Goal: Task Accomplishment & Management: Use online tool/utility

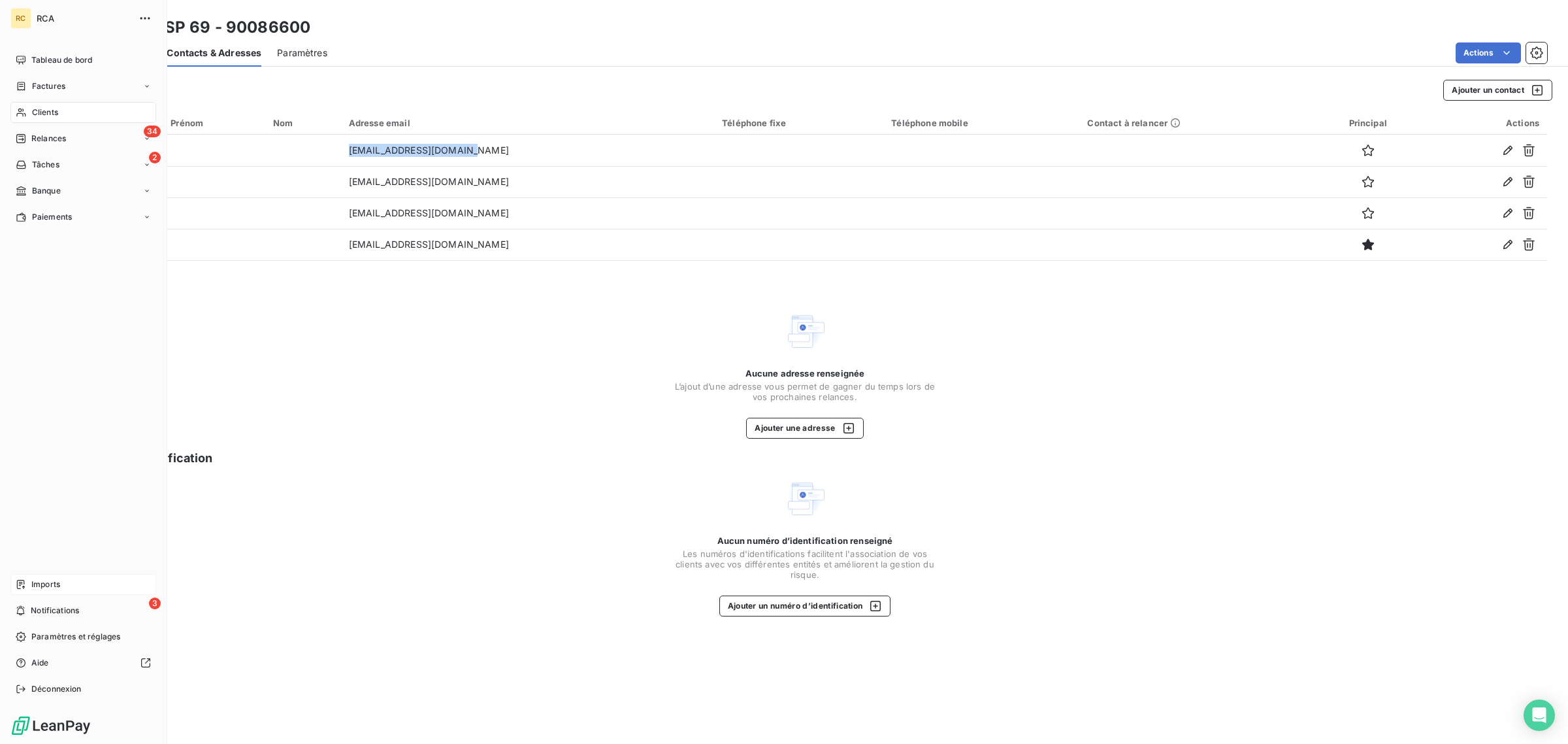
click at [26, 583] on icon at bounding box center [21, 585] width 11 height 11
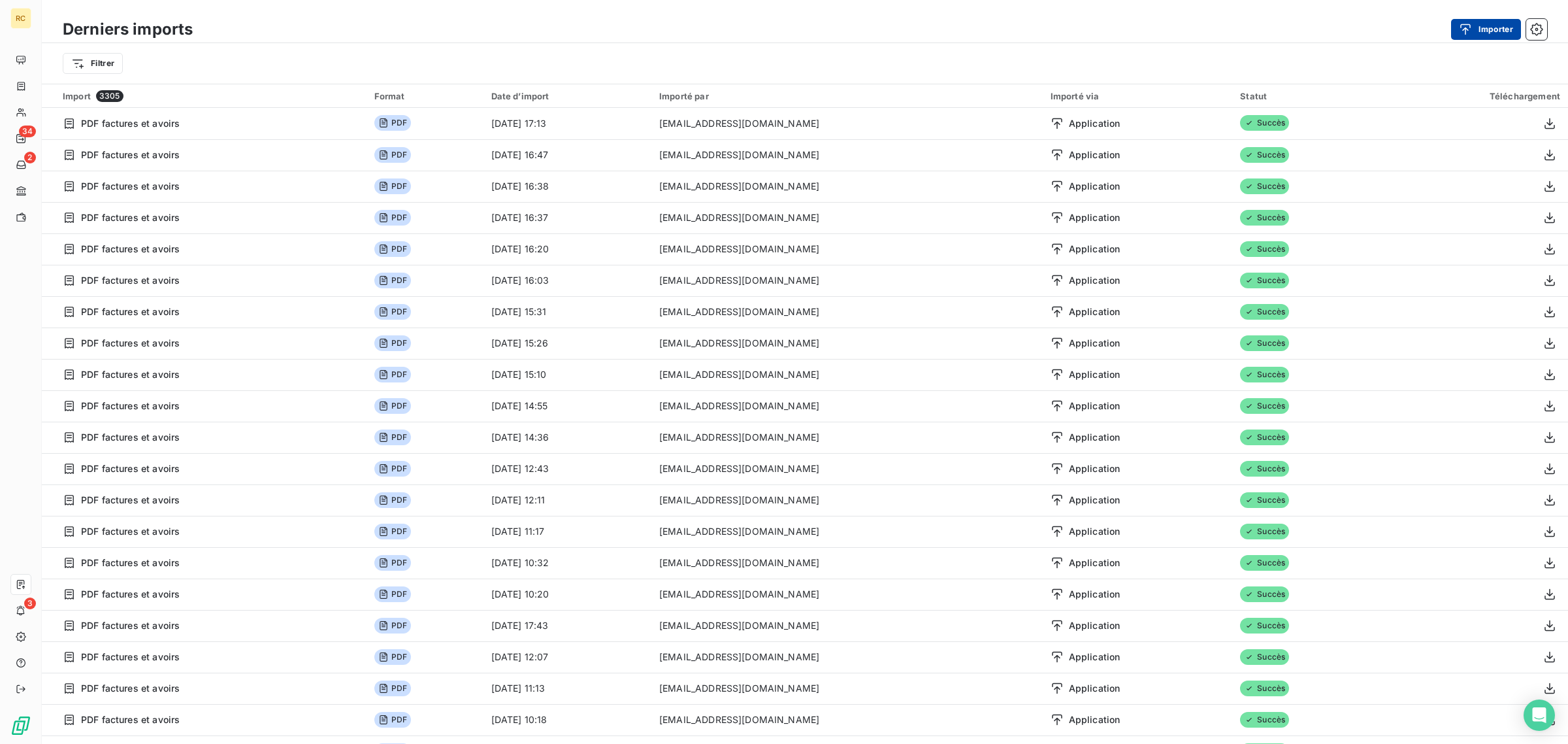
click at [1469, 30] on icon "button" at bounding box center [1466, 29] width 13 height 13
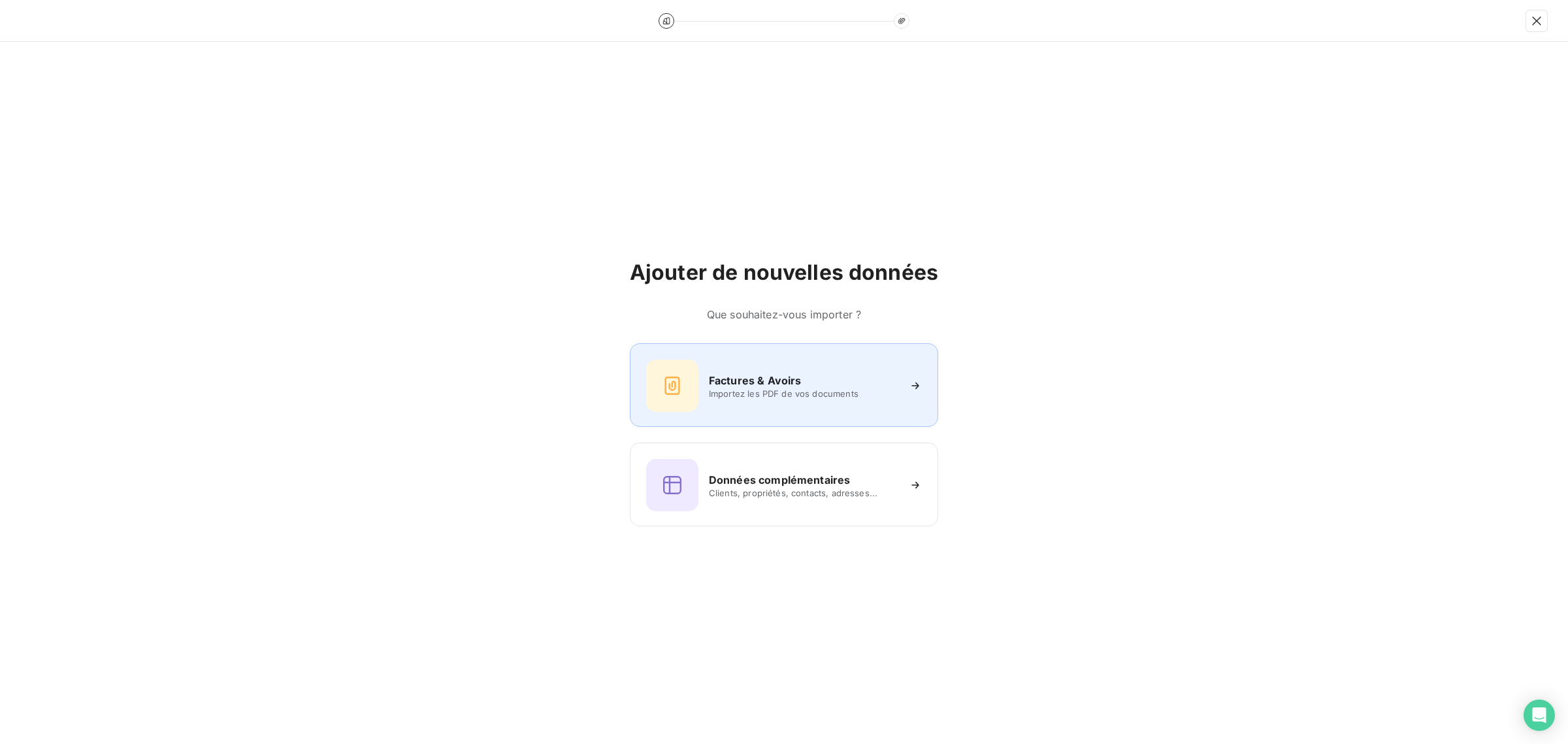
click at [734, 397] on span "Importez les PDF de vos documents" at bounding box center [804, 394] width 190 height 11
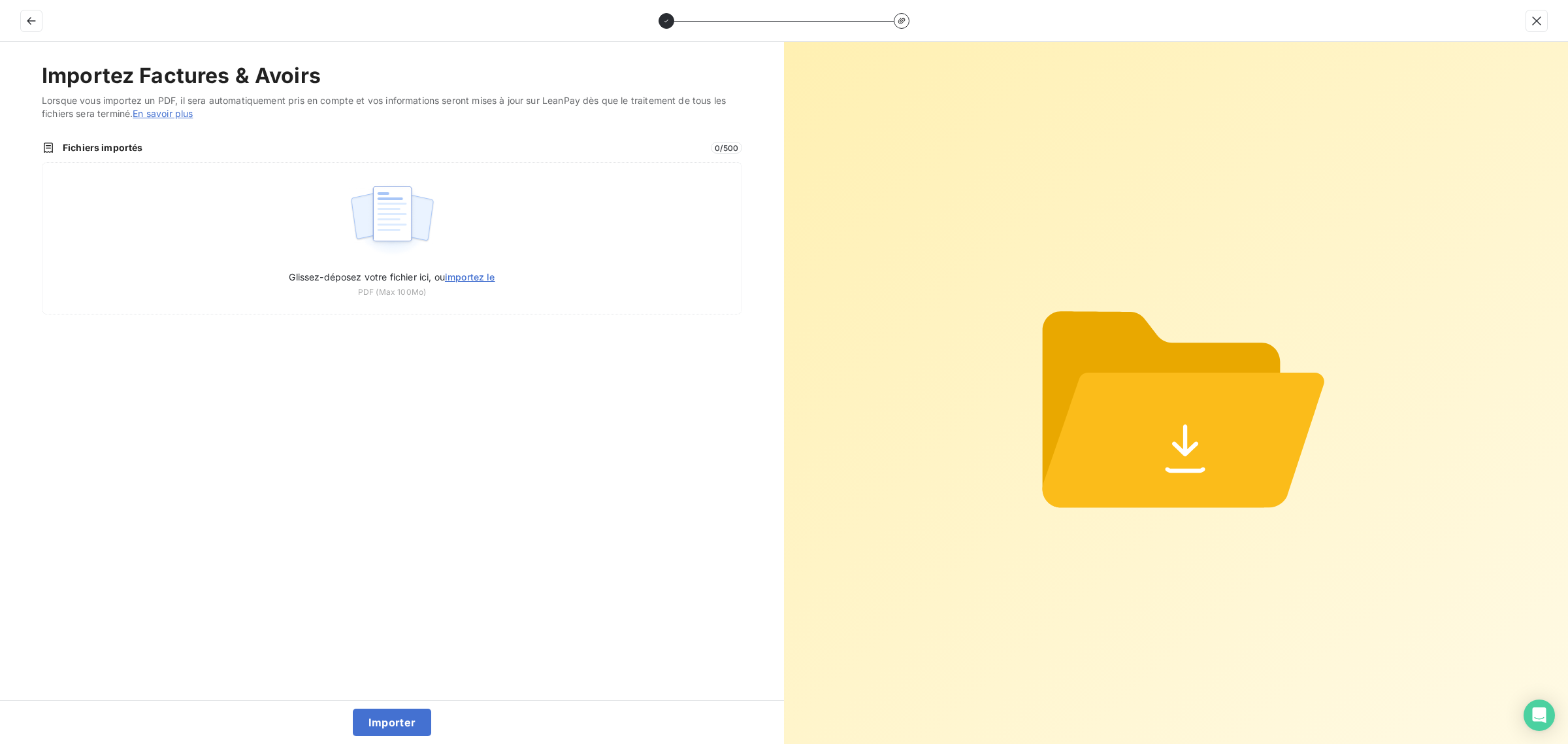
click at [329, 147] on span "Fichiers importés" at bounding box center [383, 147] width 641 height 13
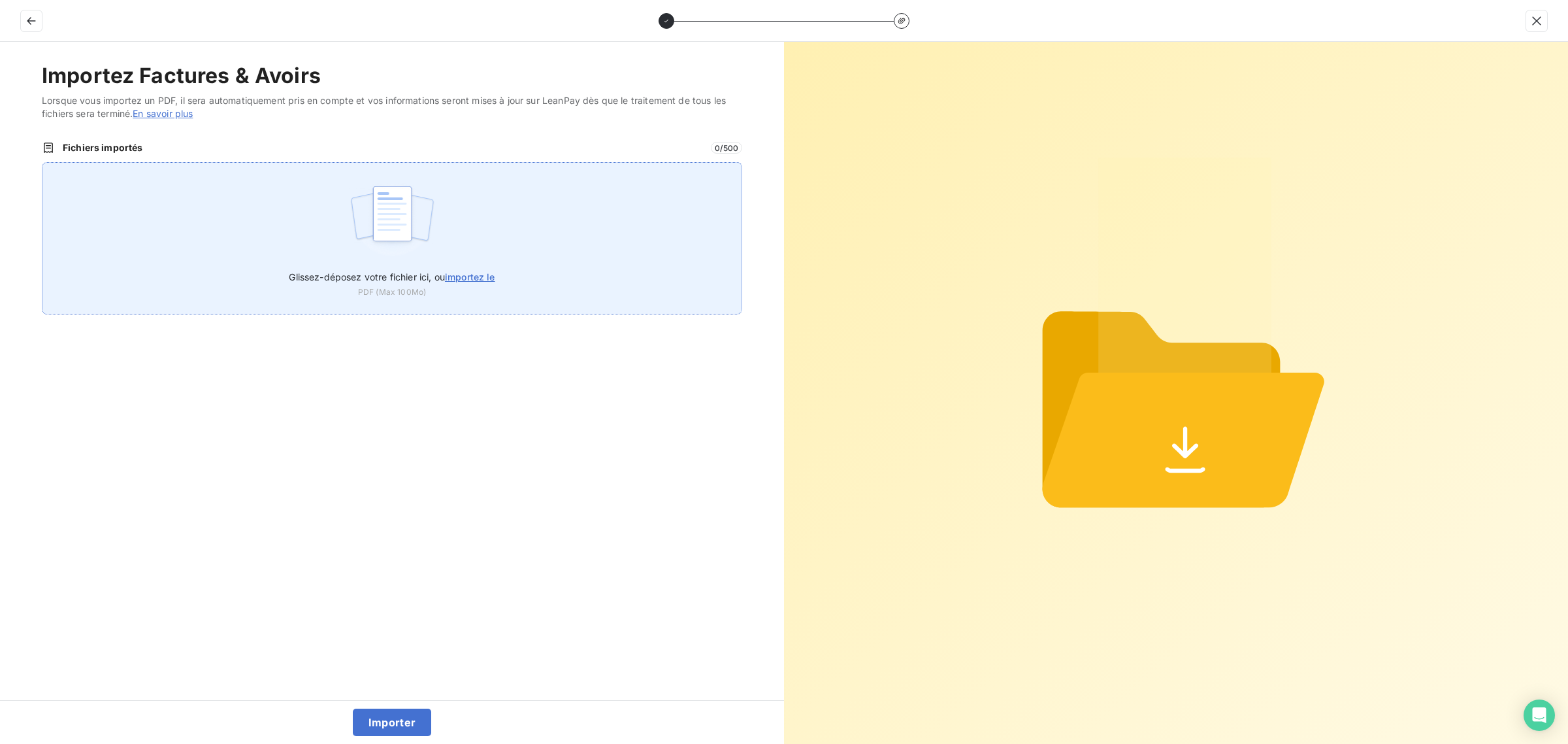
click at [337, 172] on div "Glissez-déposez votre fichier ici, ou importez le PDF (Max 100Mo)" at bounding box center [392, 238] width 701 height 152
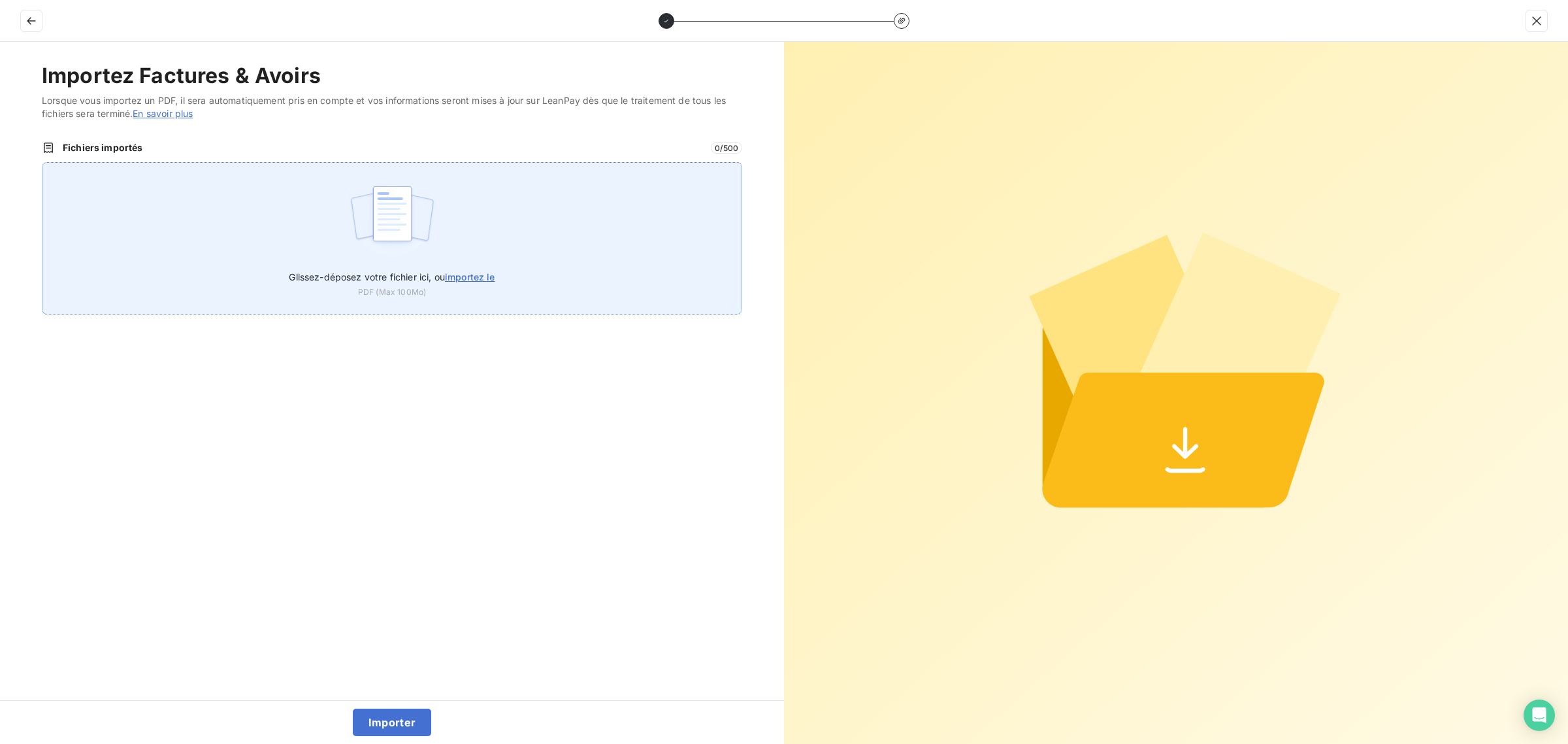
type input "C:\fakepath\FC38813.pdf"
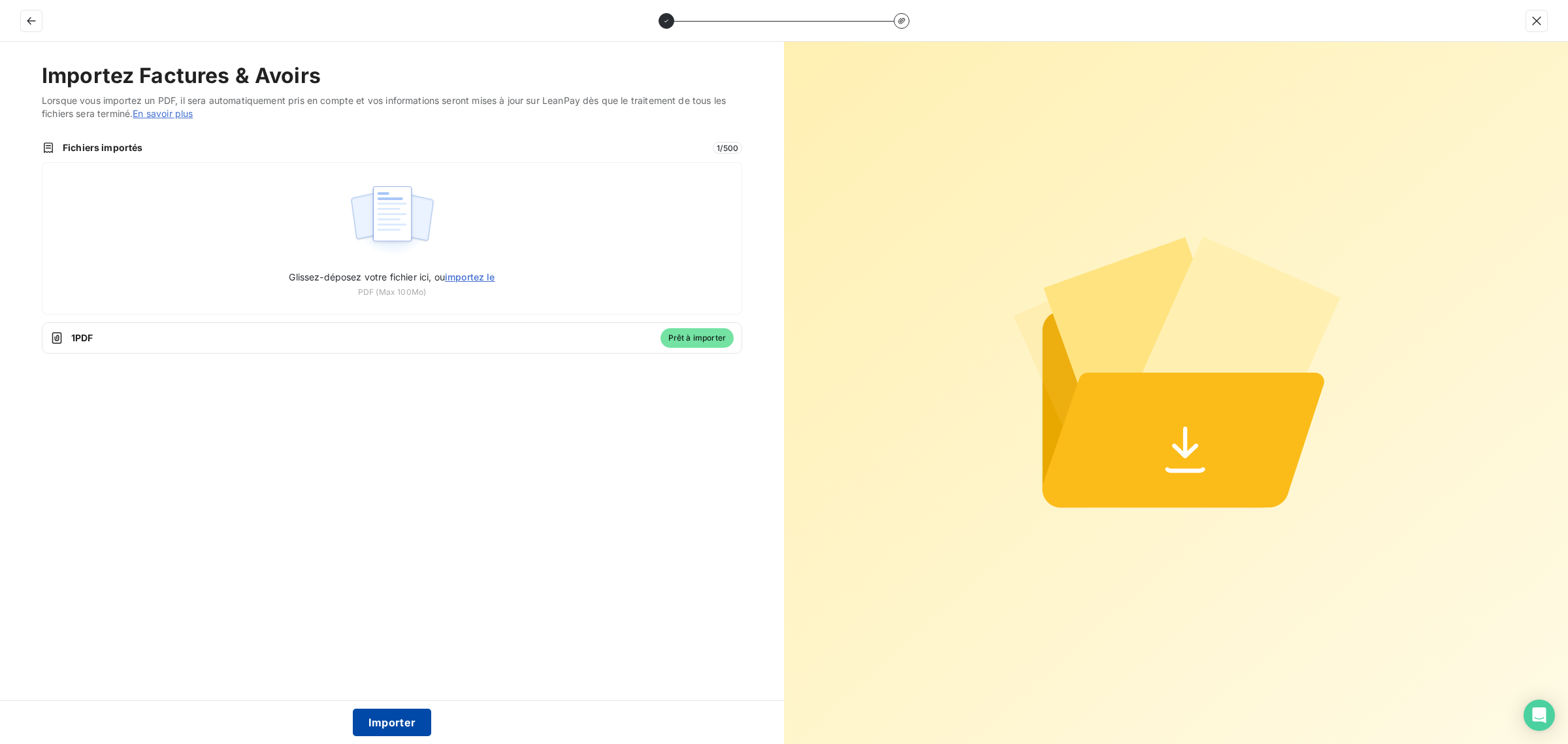
click at [397, 719] on button "Importer" at bounding box center [392, 722] width 79 height 27
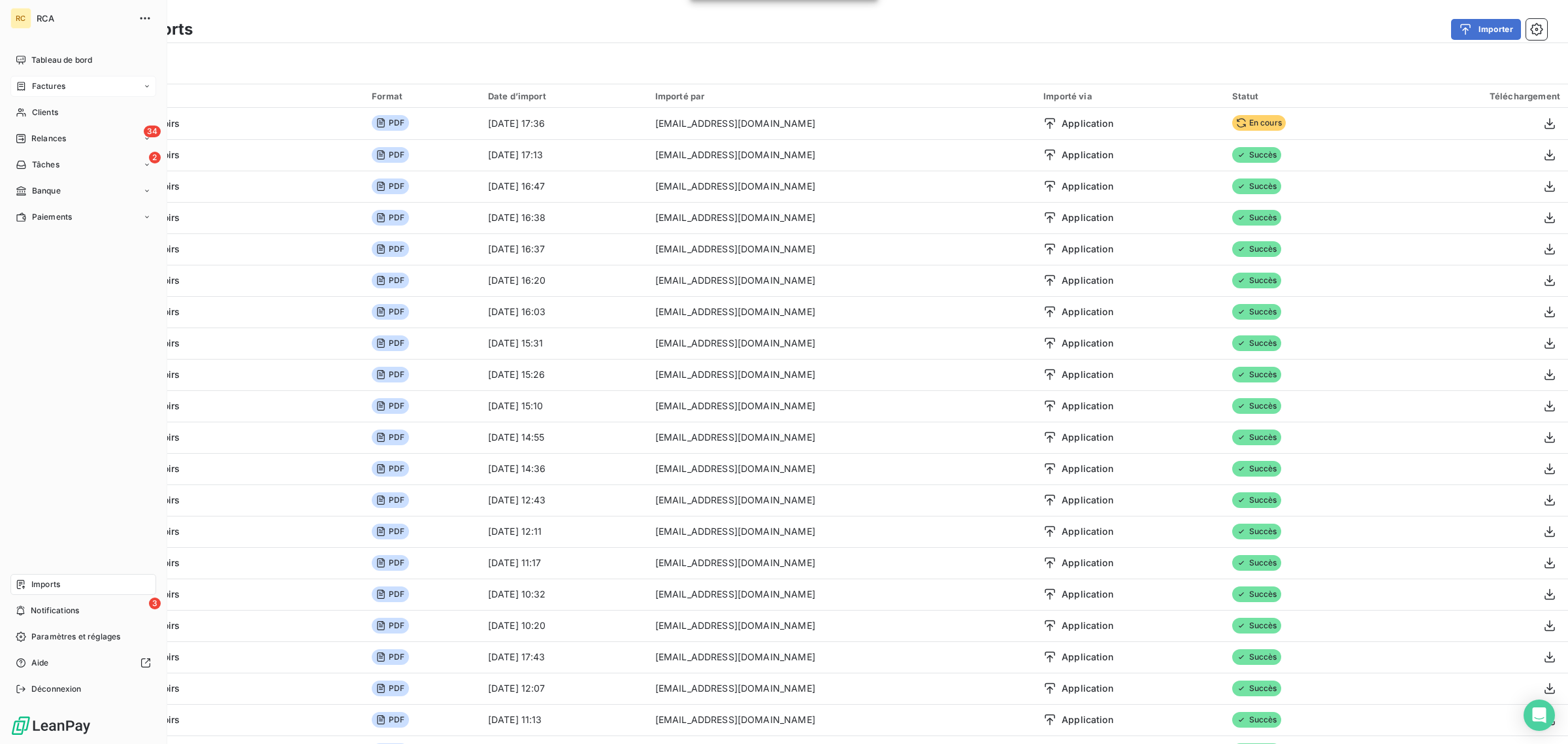
click at [27, 83] on div "Factures" at bounding box center [41, 86] width 50 height 12
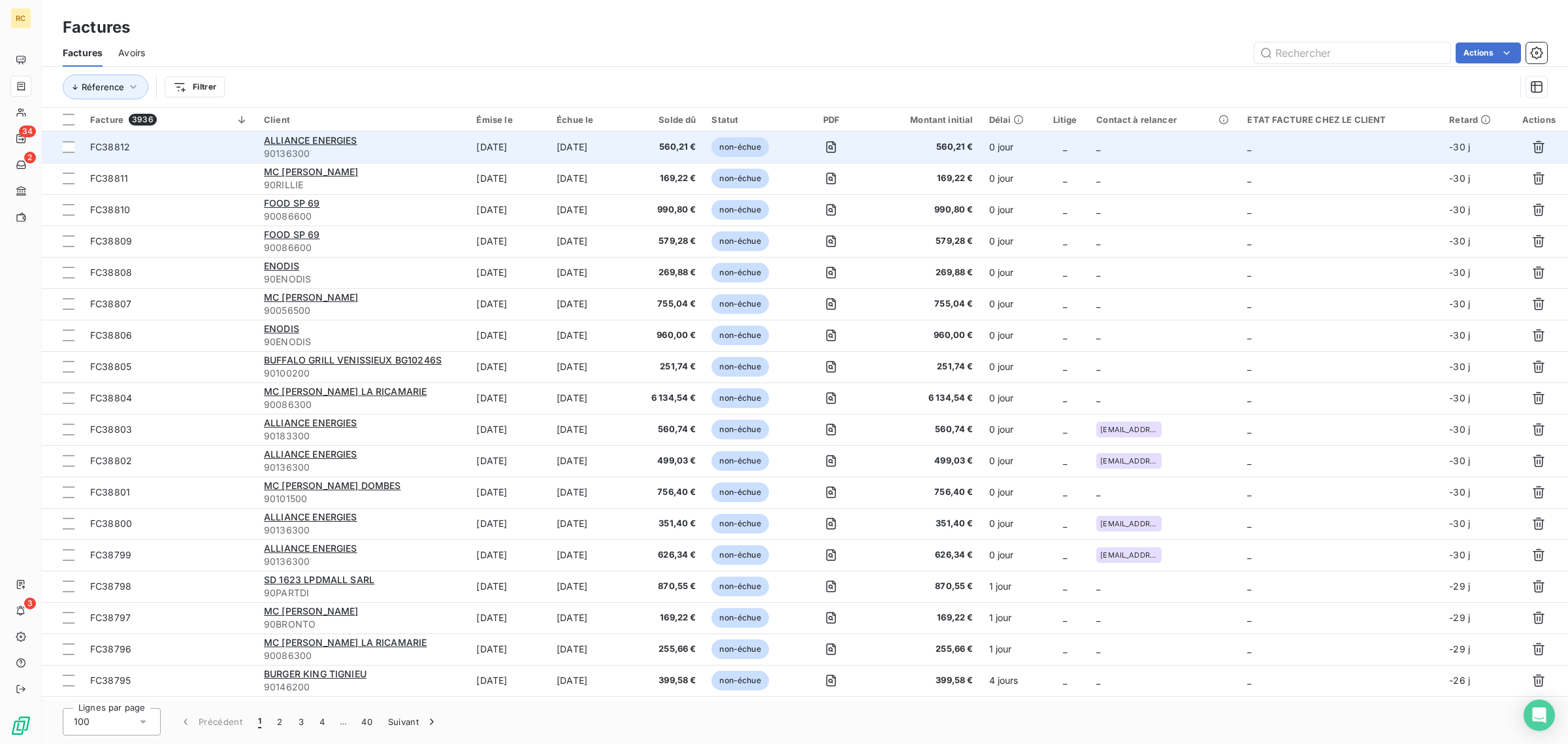
click at [210, 151] on span "FC38812" at bounding box center [169, 146] width 158 height 13
click at [223, 144] on span "FC38812" at bounding box center [169, 146] width 158 height 13
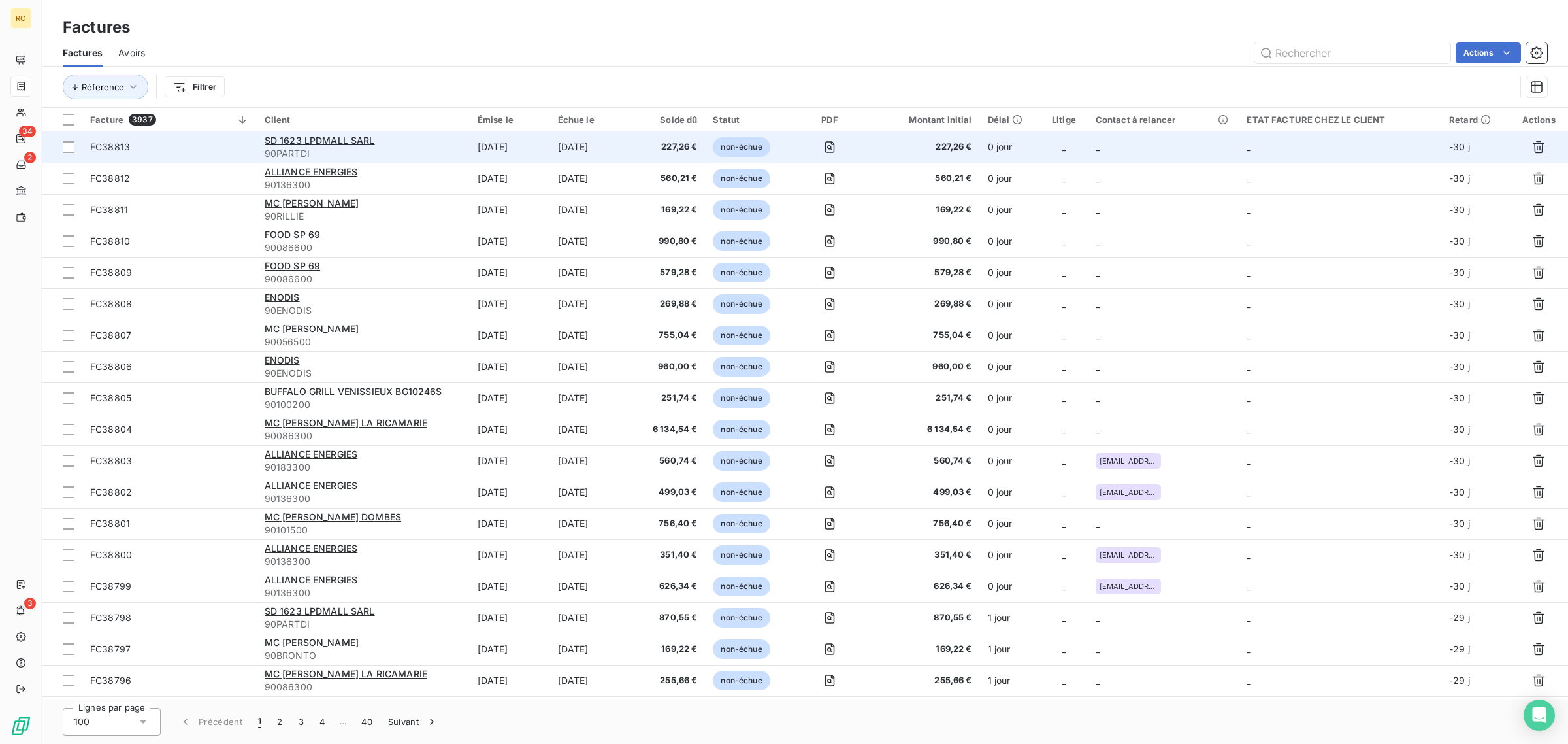
click at [170, 154] on span "FC38813" at bounding box center [169, 146] width 158 height 13
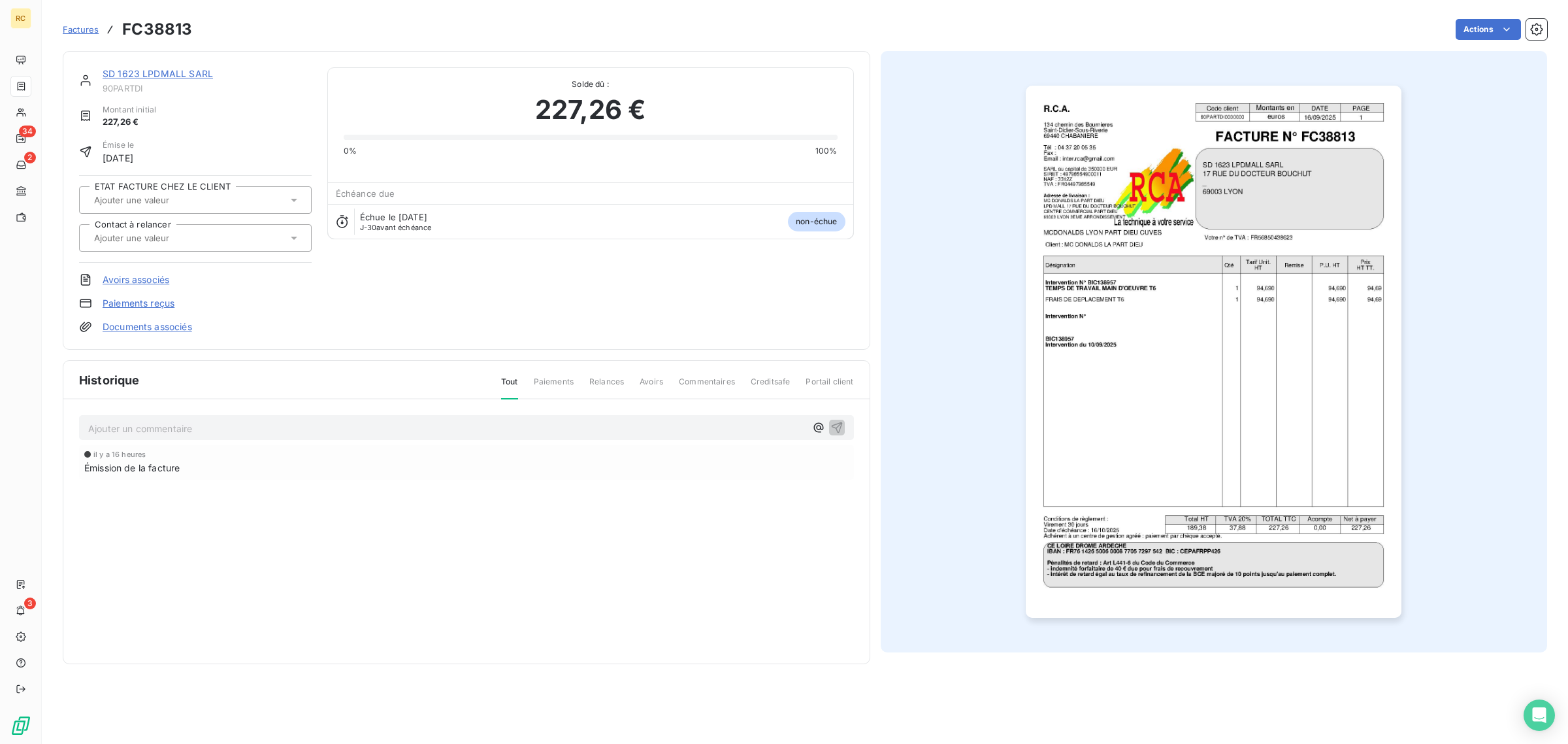
click at [165, 331] on link "Documents associés" at bounding box center [147, 326] width 89 height 13
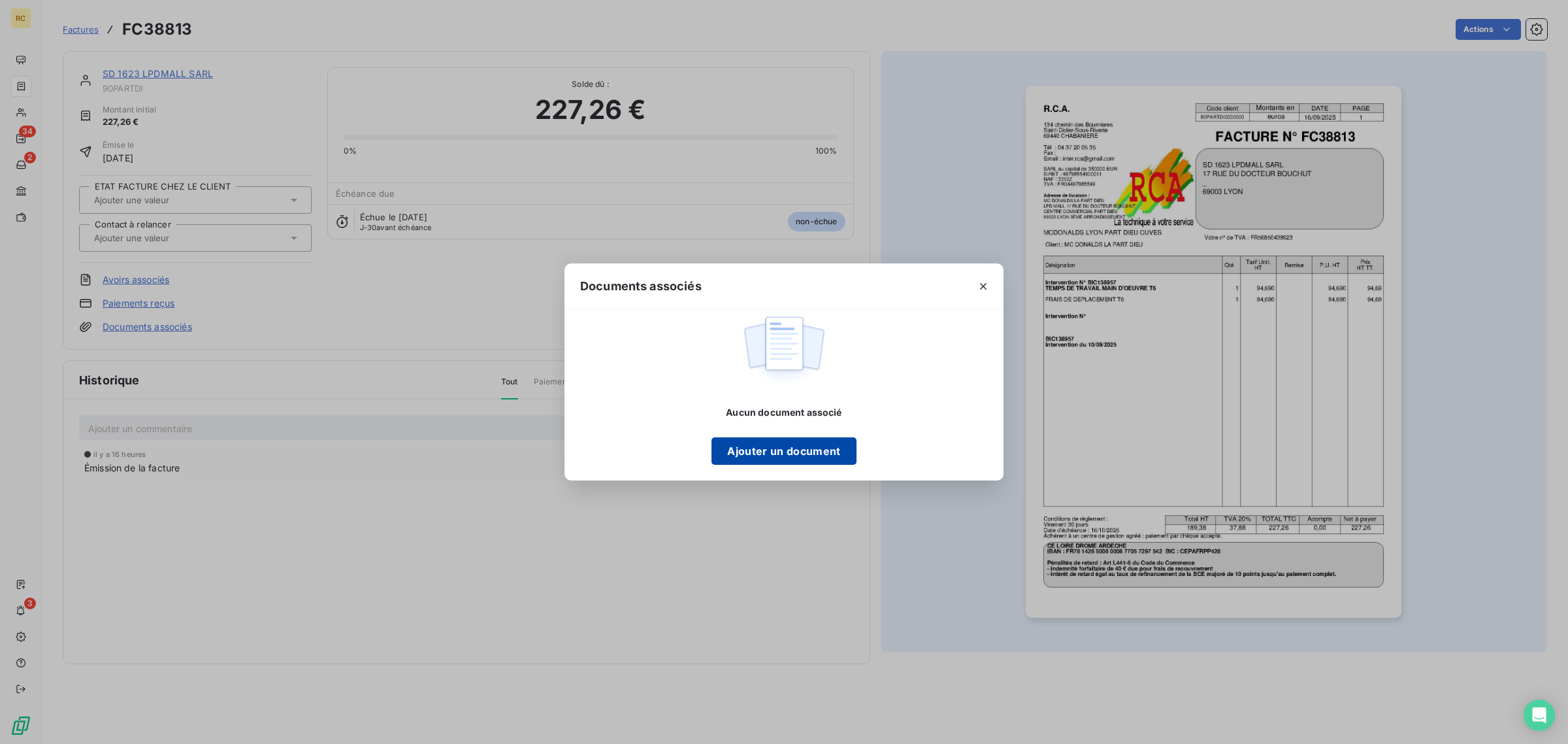
click at [817, 443] on button "Ajouter un document" at bounding box center [784, 451] width 144 height 27
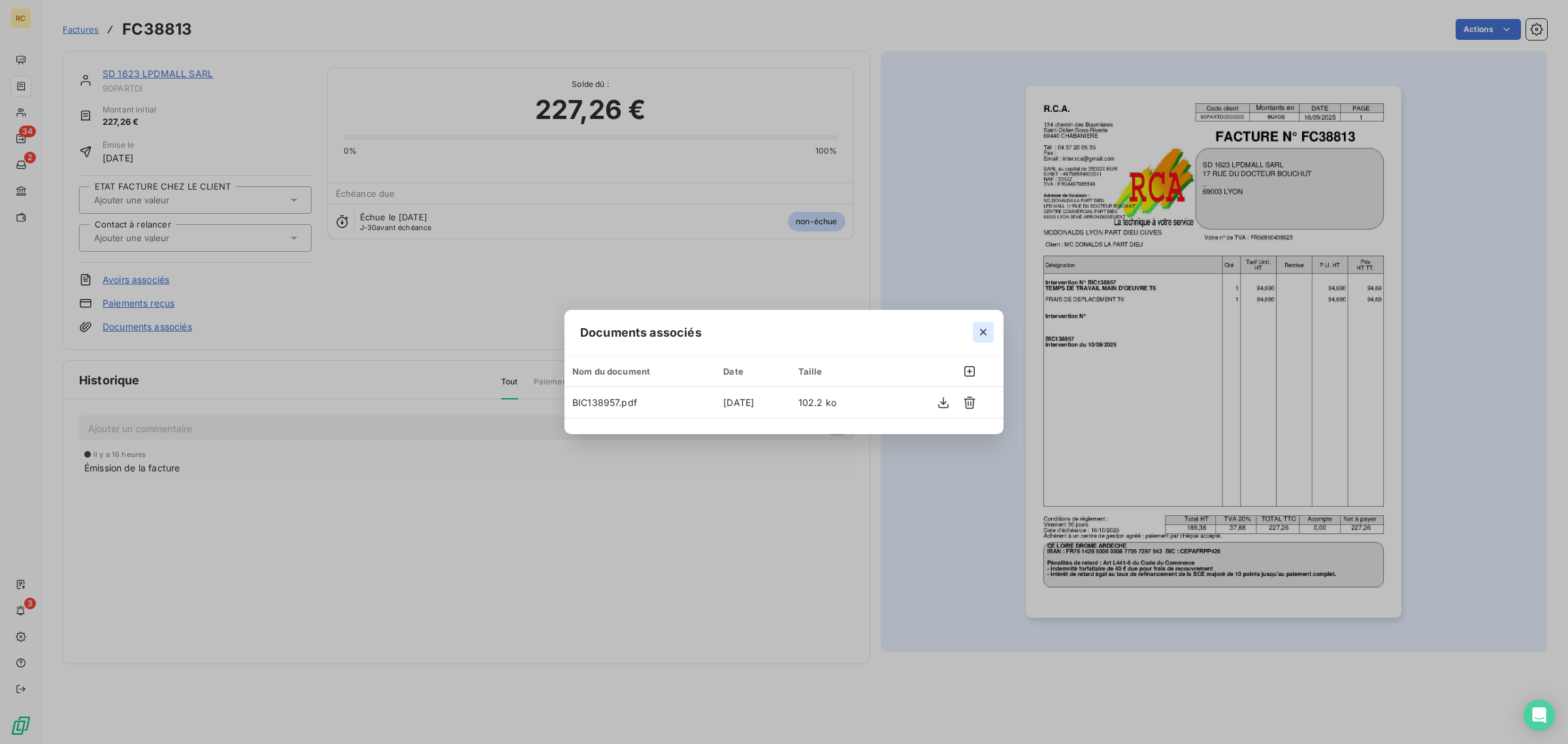
click at [986, 334] on icon "button" at bounding box center [983, 332] width 7 height 7
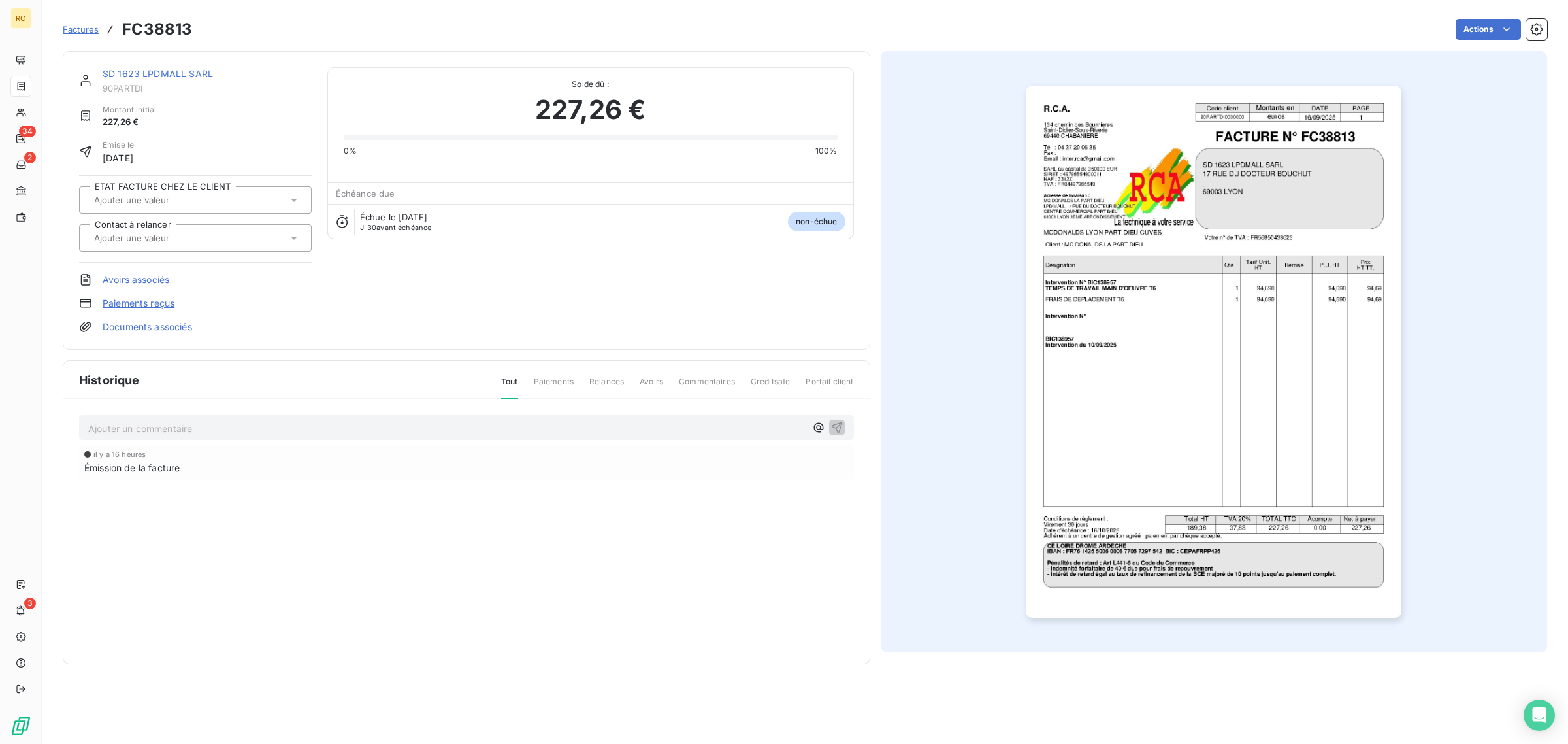
click at [144, 330] on link "Documents associés" at bounding box center [147, 326] width 89 height 13
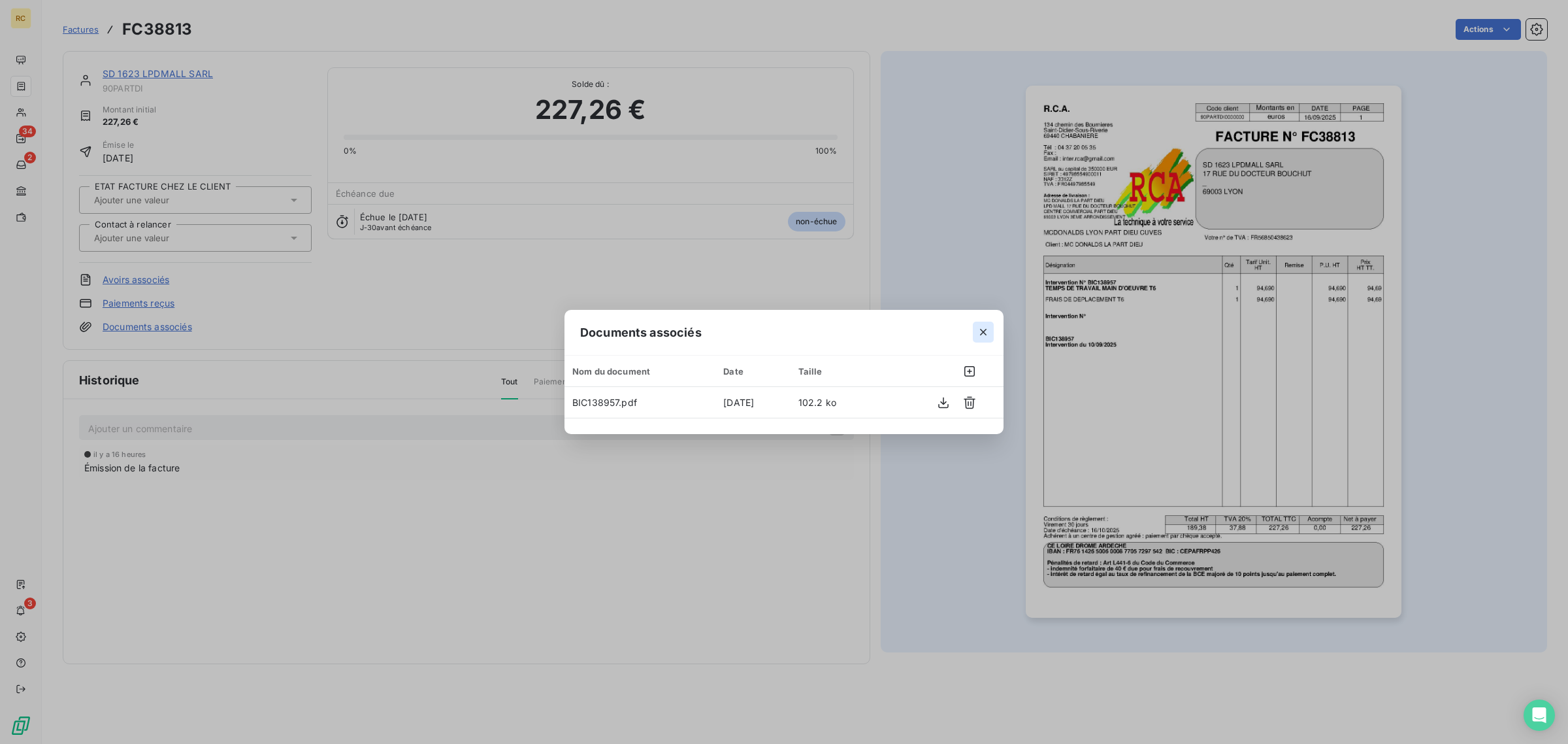
click at [977, 331] on icon "button" at bounding box center [983, 331] width 13 height 13
